Goal: Task Accomplishment & Management: Use online tool/utility

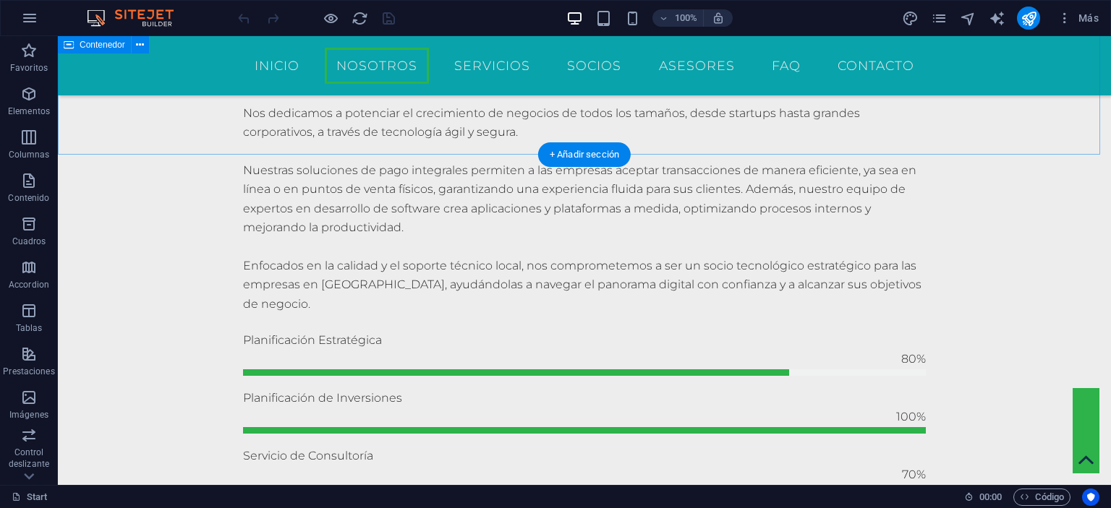
scroll to position [975, 0]
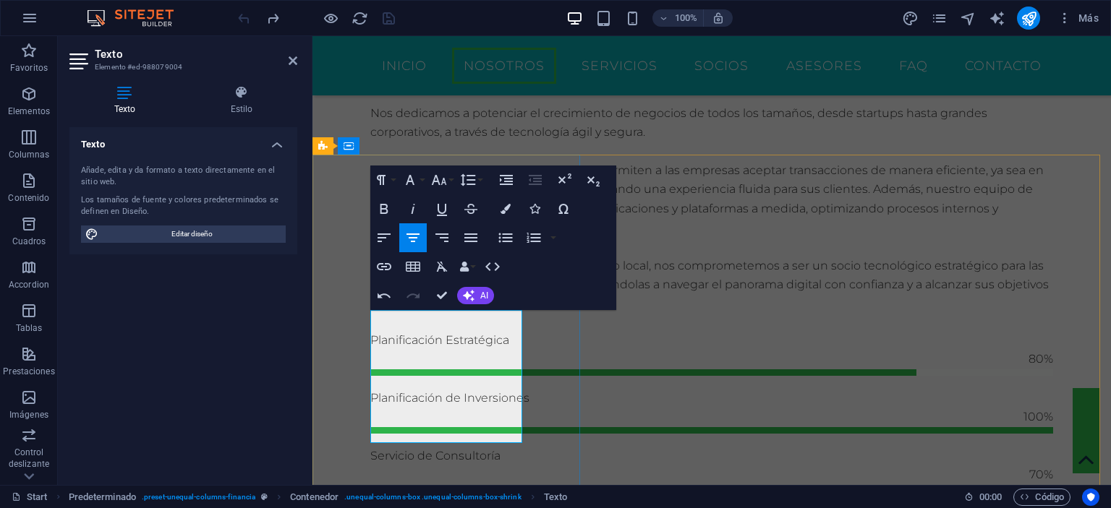
drag, startPoint x: 432, startPoint y: 314, endPoint x: 393, endPoint y: 309, distance: 39.4
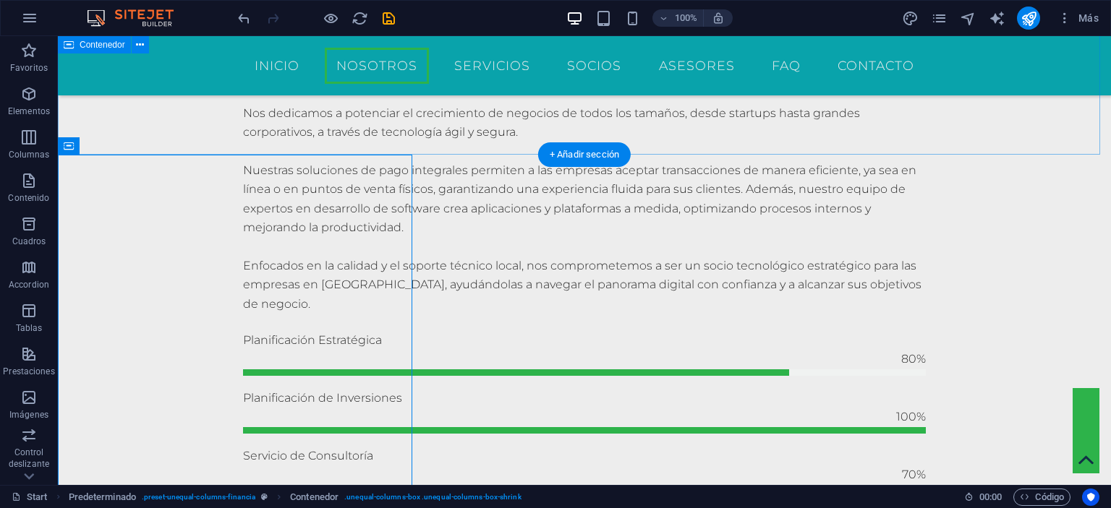
click at [268, 124] on div "SOBRE PHOENIX Somos una empresa mexicana especializada en ofrecer soluciones de…" at bounding box center [584, 320] width 1053 height 785
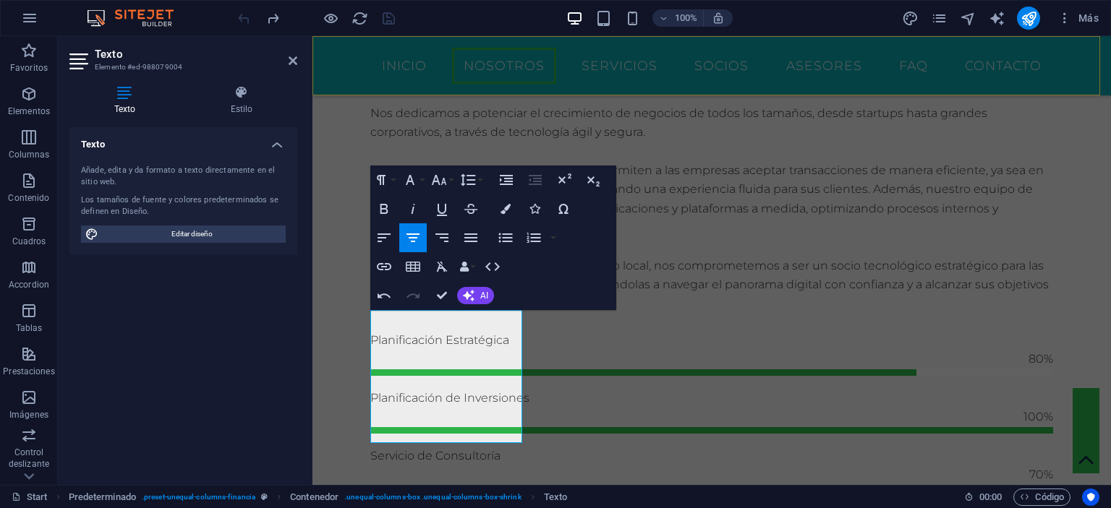
scroll to position [1623, 1]
drag, startPoint x: 431, startPoint y: 312, endPoint x: 356, endPoint y: 316, distance: 75.3
click at [561, 82] on nav "Inicio Nosotros Servicios Socios Asesores FAQ Contacto" at bounding box center [711, 66] width 683 height 36
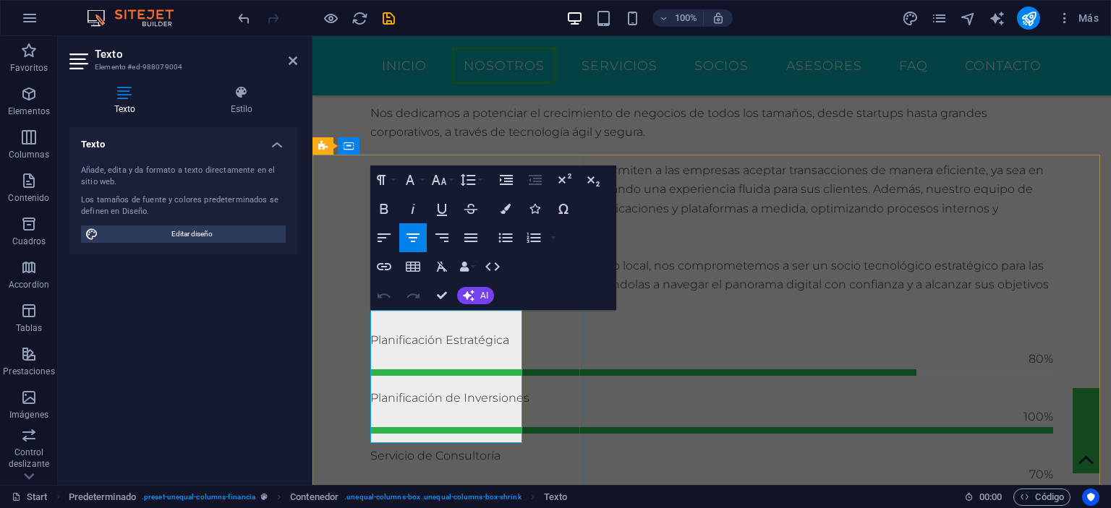
click at [629, 144] on div "SOBRE PHOENIX Somos una empresa mexicana especializada en ofrecer soluciones de…" at bounding box center [711, 320] width 798 height 785
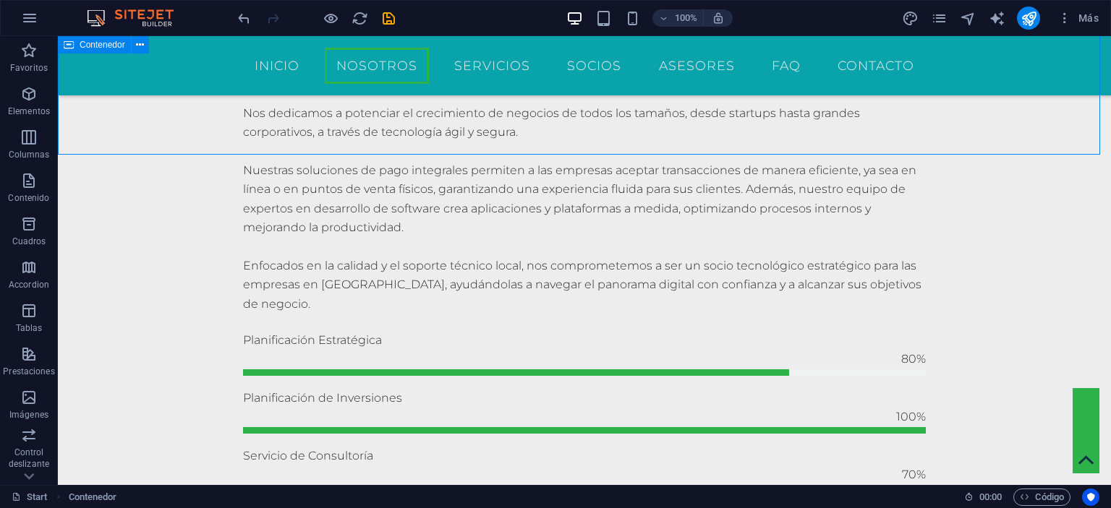
click at [629, 144] on div "SOBRE PHOENIX Somos una empresa mexicana especializada en ofrecer soluciones de…" at bounding box center [584, 320] width 1053 height 785
click at [273, 66] on nav "Inicio Nosotros Servicios Socios Asesores FAQ Contacto" at bounding box center [584, 66] width 683 height 36
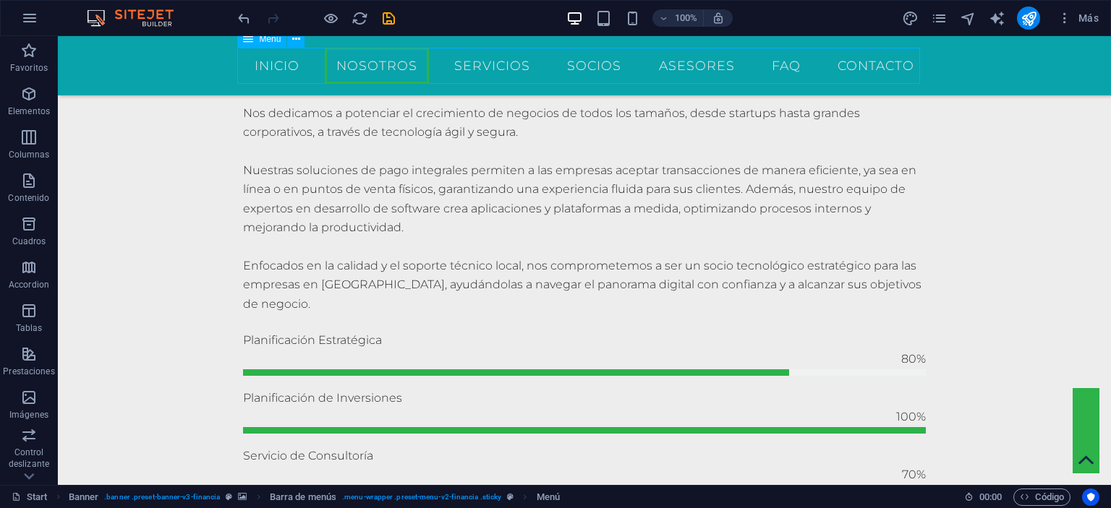
click at [349, 62] on nav "Inicio Nosotros Servicios Socios Asesores FAQ Contacto" at bounding box center [584, 66] width 683 height 36
click at [475, 135] on div "SOBRE PHOENIX Somos una empresa mexicana especializada en ofrecer soluciones de…" at bounding box center [584, 320] width 1053 height 785
